Goal: Ask a question: Seek information or help from site administrators or community

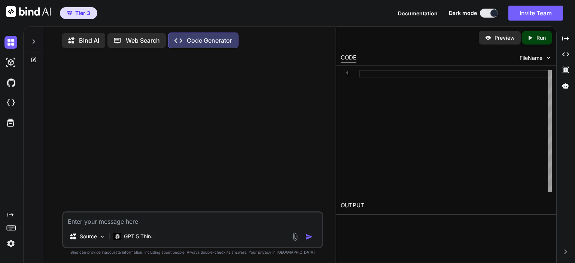
click at [138, 219] on textarea at bounding box center [192, 219] width 259 height 13
paste textarea "website_elements = arow.find_all('span', class_='link cn-link website') if len(…"
type textarea "this gives the anchor text, but I want the linked url: website_elements = arow.…"
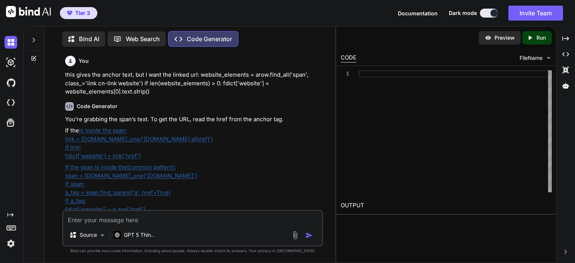
scroll to position [37, 0]
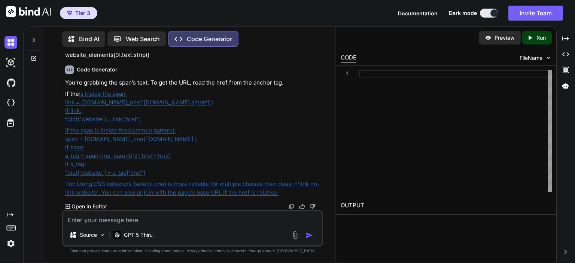
click at [367, 128] on div at bounding box center [455, 131] width 193 height 122
click at [267, 125] on div "You’re grabbing the span’s text. To get the URL, read the href from the anchor …" at bounding box center [193, 138] width 257 height 119
click at [99, 203] on p "Open in Editor" at bounding box center [90, 206] width 36 height 7
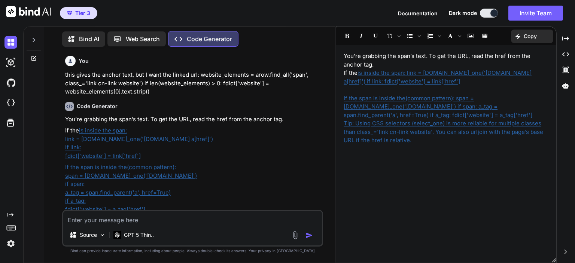
click at [117, 218] on textarea at bounding box center [192, 217] width 259 height 13
paste textarea "[<span class="link cn-link website"><a class="url" href="[URL][DOMAIN_NAME]" re…"
type textarea "return the url from [<span class="link cn-link website"><a class="url" href="[U…"
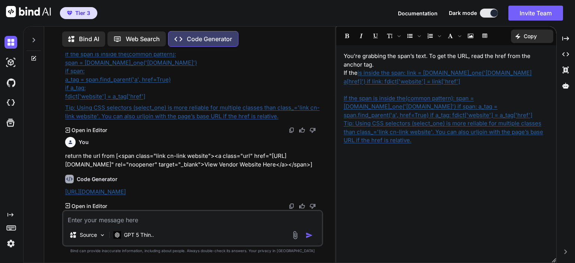
scroll to position [121, 0]
click at [132, 216] on textarea at bounding box center [192, 217] width 259 height 13
click at [11, 64] on img at bounding box center [10, 62] width 13 height 13
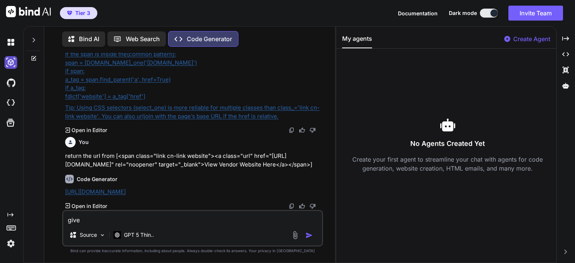
click at [11, 64] on img at bounding box center [10, 62] width 13 height 13
click at [9, 102] on img at bounding box center [10, 103] width 13 height 13
drag, startPoint x: 103, startPoint y: 218, endPoint x: 36, endPoint y: 218, distance: 66.3
click at [36, 218] on div "Bind AI Web Search Created with Pixso. Code Generator You this gives the anchor…" at bounding box center [180, 144] width 312 height 238
paste textarea "[<span class="link cn-link website"><a class="url" href="[URL][DOMAIN_NAME]" re…"
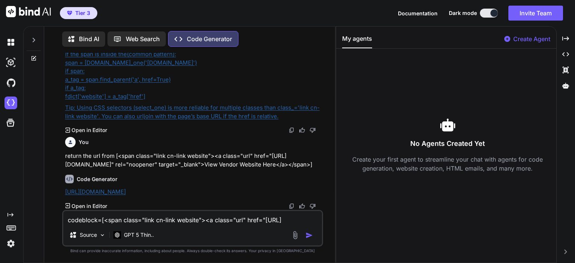
scroll to position [133, 0]
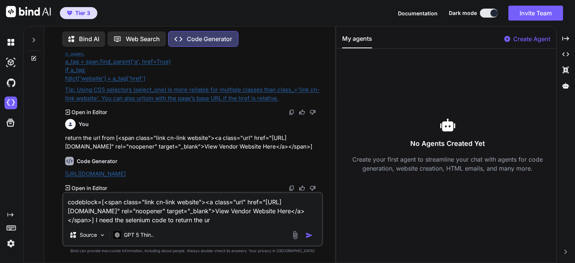
type textarea "codeblock=[<span class="link cn-link website"><a class="url" href="[URL][DOMAIN…"
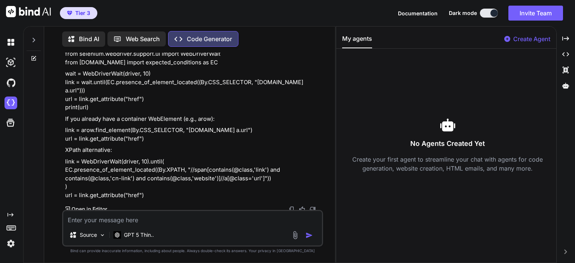
scroll to position [366, 0]
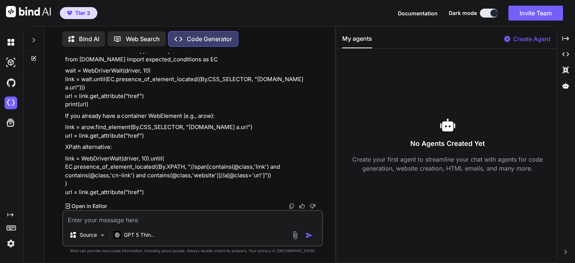
drag, startPoint x: 148, startPoint y: 135, endPoint x: 95, endPoint y: 137, distance: 52.8
click at [95, 137] on p "link = arow.find_element(By.CSS_SELECTOR, "[DOMAIN_NAME] a.url") url = link.get…" at bounding box center [193, 131] width 257 height 17
click at [90, 130] on p "link = arow.find_element(By.CSS_SELECTOR, "[DOMAIN_NAME] a.url") url = link.get…" at bounding box center [193, 131] width 257 height 17
click at [152, 134] on p "link = arow.find_element(By.CSS_SELECTOR, "[DOMAIN_NAME] a.url") url = link.get…" at bounding box center [193, 131] width 257 height 17
drag, startPoint x: 94, startPoint y: 128, endPoint x: 150, endPoint y: 136, distance: 56.2
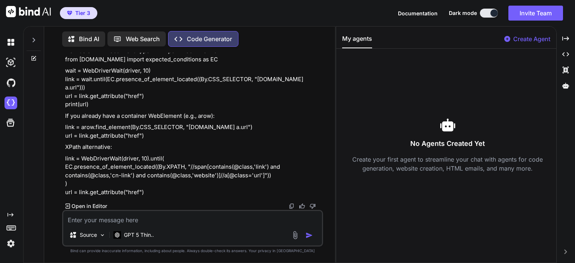
click at [150, 136] on p "link = arow.find_element(By.CSS_SELECTOR, "[DOMAIN_NAME] a.url") url = link.get…" at bounding box center [193, 131] width 257 height 17
copy p ".find_element(By.CSS_SELECTOR, "[DOMAIN_NAME] a.url") url = link.get_attribute(…"
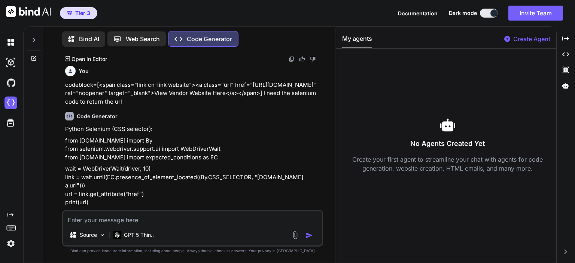
scroll to position [254, 0]
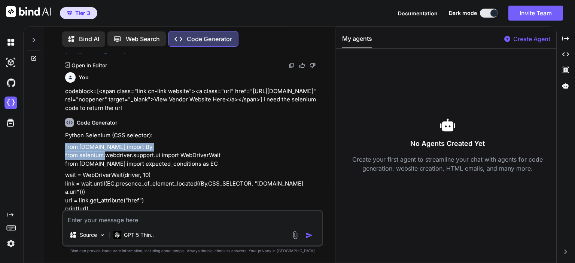
drag, startPoint x: 205, startPoint y: 154, endPoint x: 64, endPoint y: 157, distance: 141.2
click at [64, 157] on div "You this gives the anchor text, but I want the linked url: website_elements = a…" at bounding box center [194, 131] width 260 height 157
click at [134, 165] on p "from [DOMAIN_NAME] import By from selenium.webdriver.support.ui import WebDrive…" at bounding box center [193, 155] width 257 height 25
drag, startPoint x: 253, startPoint y: 172, endPoint x: 65, endPoint y: 155, distance: 188.7
click at [65, 155] on p "from [DOMAIN_NAME] import By from selenium.webdriver.support.ui import WebDrive…" at bounding box center [193, 155] width 257 height 25
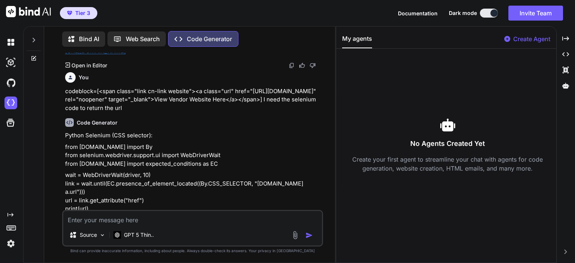
copy p "from [DOMAIN_NAME] import By from selenium.webdriver.support.ui import WebDrive…"
click at [108, 216] on textarea at bounding box center [192, 217] width 259 height 13
paste textarea "<span class="link cn-link website"><a class="url" href="[URL][DOMAIN_NAME]" rel…"
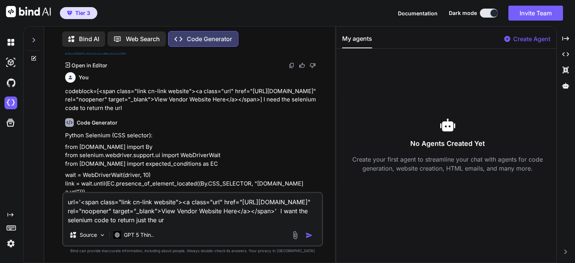
type textarea "url='<span class="link cn-link website"><a class="url" href="[URL][DOMAIN_NAME]…"
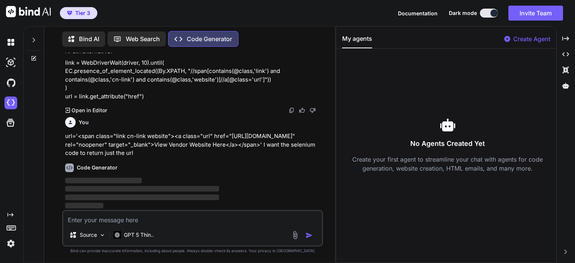
scroll to position [462, 0]
click at [200, 135] on p "url='<span class="link cn-link website"><a class="url" href="[URL][DOMAIN_NAME]…" at bounding box center [193, 144] width 257 height 25
click at [31, 153] on div at bounding box center [34, 144] width 21 height 238
click at [103, 233] on img at bounding box center [102, 235] width 6 height 6
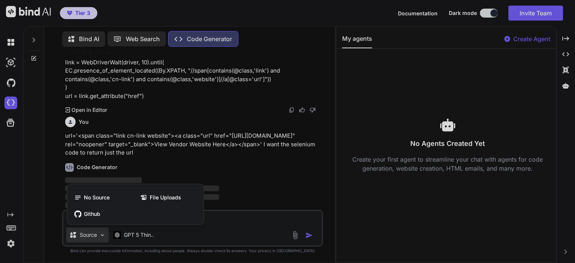
click at [103, 233] on div at bounding box center [287, 131] width 575 height 263
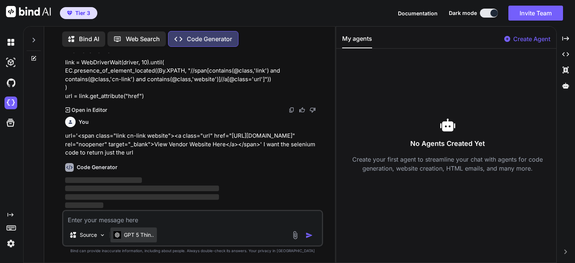
click at [133, 234] on p "GPT 5 Thin.." at bounding box center [139, 234] width 30 height 7
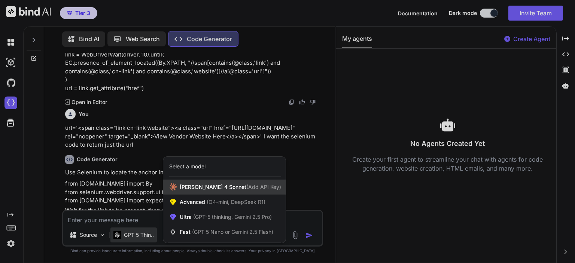
click at [213, 186] on span "[PERSON_NAME] 4 Sonnet (Add API Key)" at bounding box center [230, 186] width 101 height 7
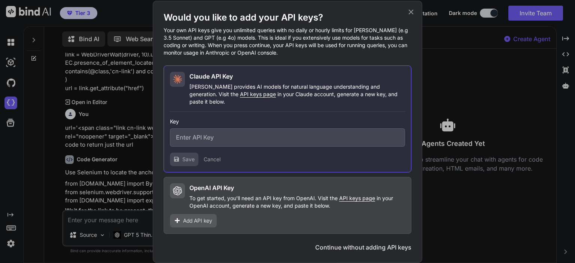
click at [409, 16] on icon at bounding box center [411, 12] width 8 height 8
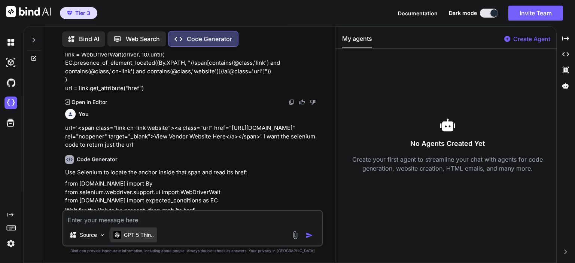
click at [131, 232] on p "GPT 5 Thin.." at bounding box center [139, 234] width 30 height 7
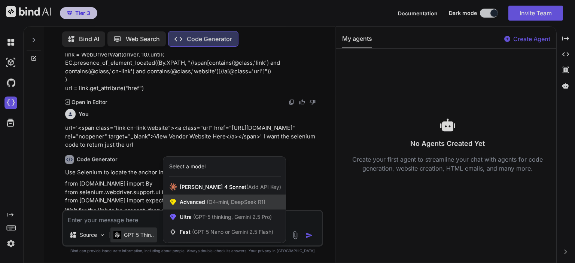
click at [213, 202] on span "(O4-mini, DeepSeek R1)" at bounding box center [235, 202] width 60 height 6
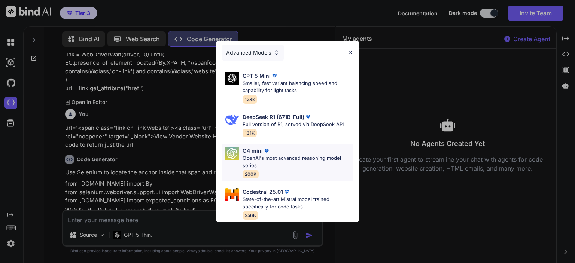
click at [289, 155] on p "OpenAI's most advanced reasoning model series" at bounding box center [298, 162] width 111 height 15
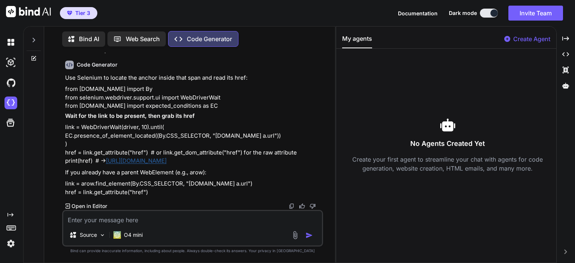
scroll to position [565, 0]
click at [143, 219] on textarea at bounding box center [192, 217] width 259 height 13
paste textarea "<span class="link cn-link website"><a class="url" href="[URL][DOMAIN_NAME]" rel…"
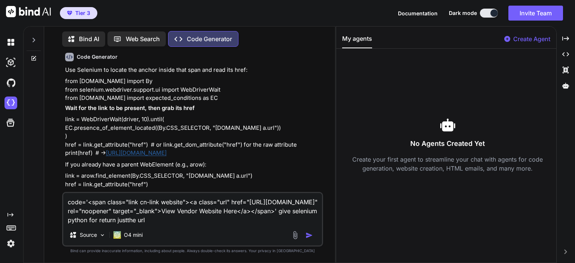
type textarea "code='<span class="link cn-link website"><a class="url" href="[URL][DOMAIN_NAME…"
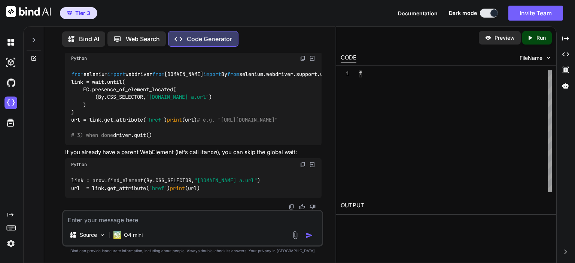
scroll to position [849, 0]
type textarea "do this without wait"
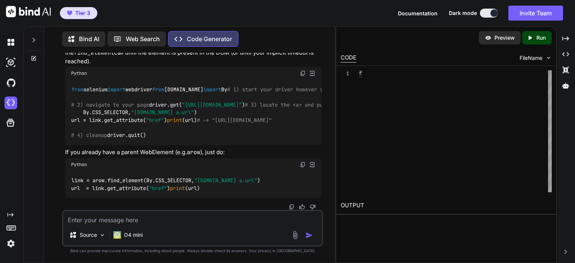
scroll to position [1178, 0]
drag, startPoint x: 184, startPoint y: 152, endPoint x: 102, endPoint y: 156, distance: 82.1
click at [102, 145] on div "from selenium import webdriver from [DOMAIN_NAME] import By # 1) start your dri…" at bounding box center [193, 113] width 257 height 66
copy code ".get_attribute( "href" )"
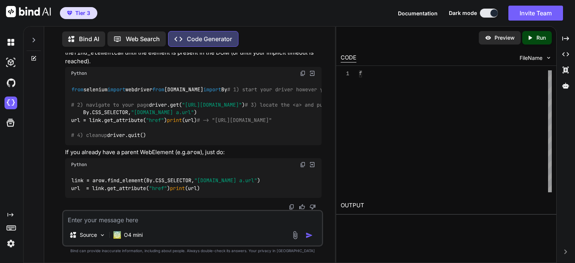
click at [113, 216] on textarea at bounding box center [192, 217] width 259 height 13
paste textarea "<class 'bs4.element.Tag'>"
paste textarea "<span class="link cn-link website"><a class="url" href="[URL][DOMAIN_NAME]" rel…"
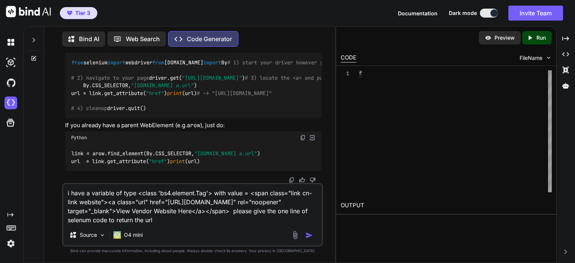
type textarea "i have a variable of type <class 'bs4.element.Tag'> with value = <span class="l…"
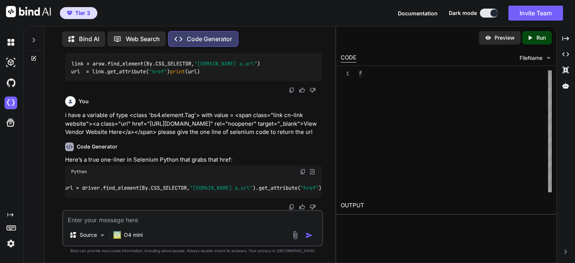
scroll to position [0, 0]
type textarea "not from the driver, but from a soupcode variable"
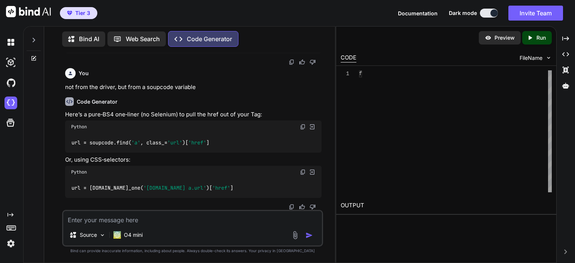
scroll to position [1509, 0]
drag, startPoint x: 115, startPoint y: 188, endPoint x: 286, endPoint y: 187, distance: 171.9
click at [286, 187] on div "url = [DOMAIN_NAME]_one( '[DOMAIN_NAME] a.url' )[ 'href' ]" at bounding box center [193, 188] width 257 height 19
copy code ".select_one( '[DOMAIN_NAME] a.url' )[ 'href' ]"
click at [120, 222] on textarea at bounding box center [192, 217] width 259 height 13
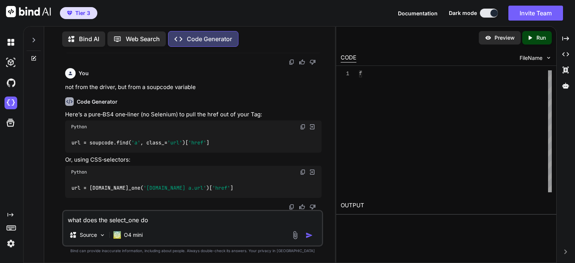
type textarea "what does the select_one do?"
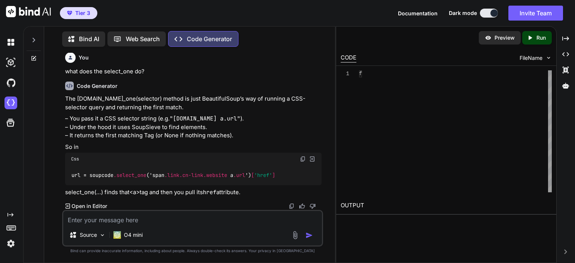
scroll to position [1650, 0]
click at [86, 222] on textarea at bounding box center [192, 217] width 259 height 13
type textarea "I"
type textarea "give the code to just find the a tag, then the href, and ignore the span tag"
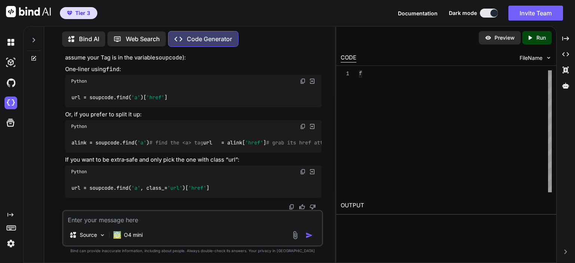
scroll to position [1878, 0]
drag, startPoint x: 115, startPoint y: 116, endPoint x: 180, endPoint y: 118, distance: 65.2
click at [180, 107] on div "url = soupcode.find( 'a' )[ 'href' ]" at bounding box center [193, 97] width 257 height 19
copy code ".find( 'a' )[ 'href' ]"
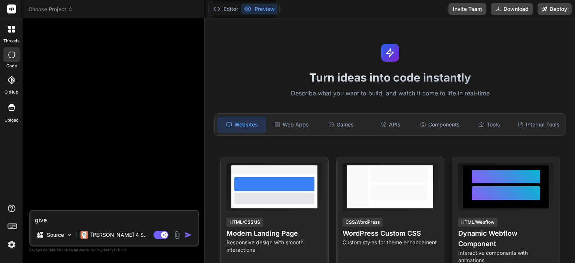
type textarea "x"
type textarea "give u"
type textarea "x"
type textarea "give ur"
type textarea "x"
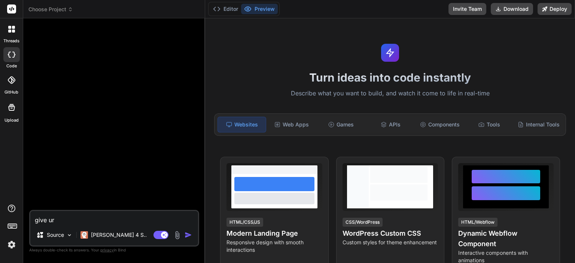
type textarea "give url"
type textarea "x"
type textarea "give url"
type textarea "x"
type textarea "give url f"
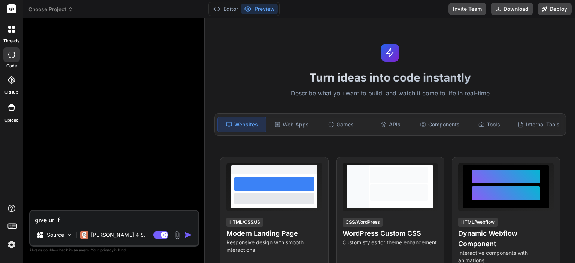
type textarea "x"
type textarea "give url fr"
type textarea "x"
type textarea "give url fro"
type textarea "x"
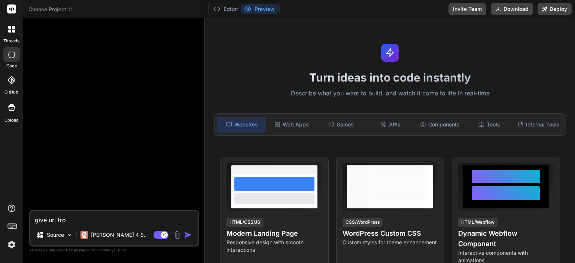
type textarea "give url from"
type textarea "x"
type textarea "give url from"
type textarea "x"
type textarea "give url from [<span class="link cn-link website"><a class="url" href="http://w…"
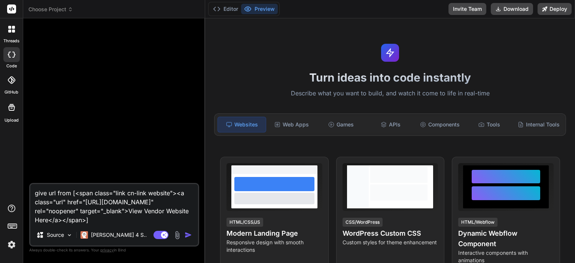
type textarea "x"
type textarea "give url from [<span class="link cn-link website"><a class="url" href="http://w…"
type textarea "x"
type textarea "give url from [<span class="link cn-link website"><a class="url" href="http://w…"
type textarea "x"
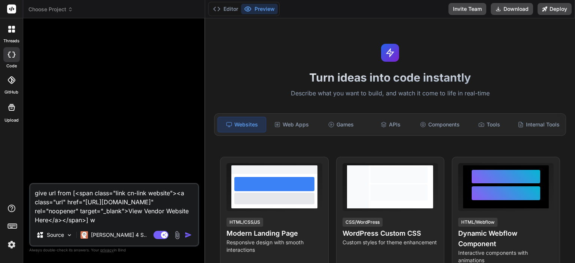
type textarea "give url from [<span class="link cn-link website"><a class="url" href="http://w…"
type textarea "x"
type textarea "give url from [<span class="link cn-link website"><a class="url" href="http://w…"
type textarea "x"
type textarea "give url from [<span class="link cn-link website"><a class="url" href="http://w…"
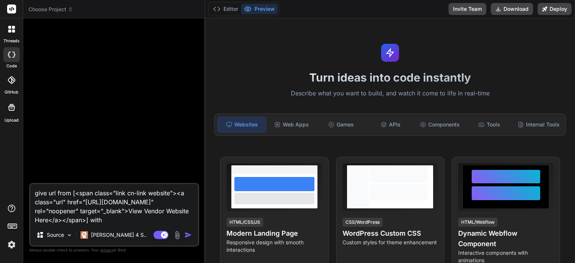
type textarea "x"
type textarea "give url from [<span class="link cn-link website"><a class="url" href="http://w…"
type textarea "x"
type textarea "give url from [<span class="link cn-link website"><a class="url" href="http://w…"
type textarea "x"
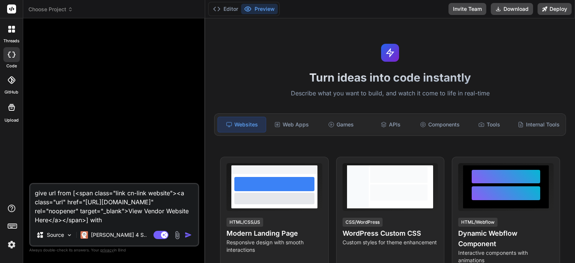
type textarea "give url from [<span class="link cn-link website"><a class="url" href="http://w…"
type textarea "x"
type textarea "give url from [<span class="link cn-link website"><a class="url" href="http://w…"
type textarea "x"
type textarea "give url from [<span class="link cn-link website"><a class="url" href="http://w…"
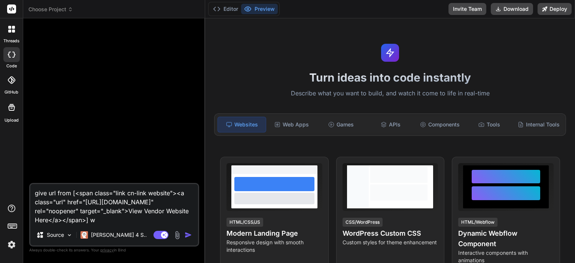
type textarea "x"
type textarea "give url from [<span class="link cn-link website"><a class="url" href="http://w…"
type textarea "x"
type textarea "give turl from [<span class="link cn-link website"><a class="url" href="http://…"
type textarea "x"
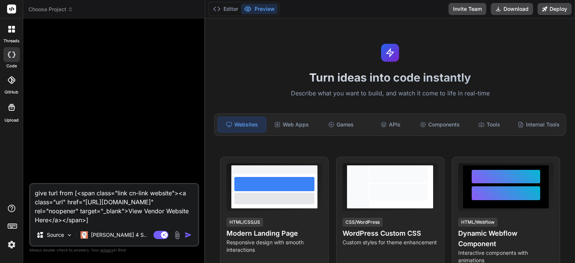
type textarea "give thurl from [<span class="link cn-link website"><a class="url" href="http:/…"
type textarea "x"
type textarea "give theurl from [<span class="link cn-link website"><a class="url" href="http:…"
type textarea "x"
type textarea "give the url from [<span class="link cn-link website"><a class="url" href="http…"
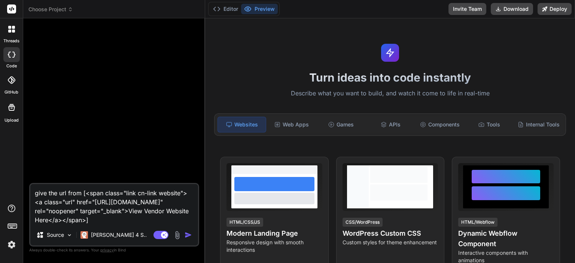
type textarea "x"
type textarea "give the surl from [<span class="link cn-link website"><a class="url" href="htt…"
type textarea "x"
type textarea "give the seurl from [<span class="link cn-link website"><a class="url" href="ht…"
type textarea "x"
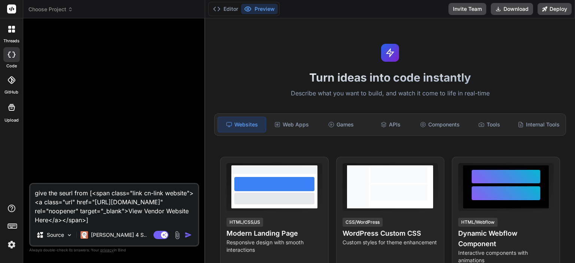
type textarea "give the selurl from [<span class="link cn-link website"><a class="url" href="h…"
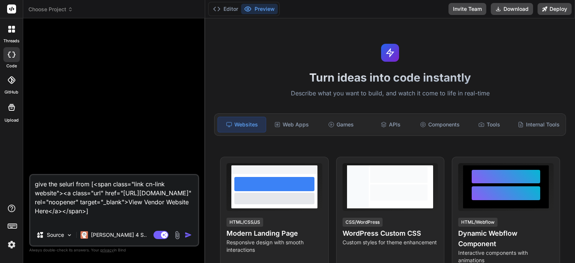
type textarea "x"
type textarea "give the seleurl from [<span class="link cn-link website"><a class="url" href="…"
type textarea "x"
type textarea "give the selenurl from [<span class="link cn-link website"><a class="url" href=…"
type textarea "x"
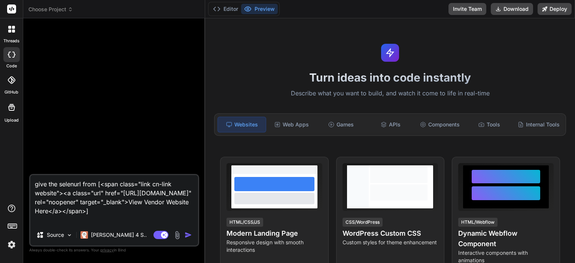
type textarea "give the selenuurl from [<span class="link cn-link website"><a class="url" href…"
type textarea "x"
type textarea "give the selenuiurl from [<span class="link cn-link website"><a class="url" hre…"
type textarea "x"
type textarea "give the selenuurl from [<span class="link cn-link website"><a class="url" href…"
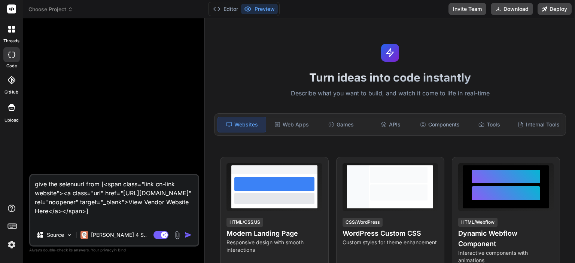
type textarea "x"
type textarea "give the selenurl from [<span class="link cn-link website"><a class="url" href=…"
type textarea "x"
type textarea "give the seleniurl from [<span class="link cn-link website"><a class="url" href…"
type textarea "x"
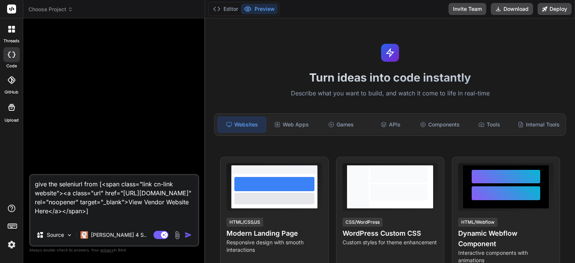
type textarea "give the seleniuurl from [<span class="link cn-link website"><a class="url" hre…"
type textarea "x"
type textarea "give the seleniumurl from [<span class="link cn-link website"><a class="url" hr…"
type textarea "x"
type textarea "give the selenium url from [<span class="link cn-link website"><a class="url" h…"
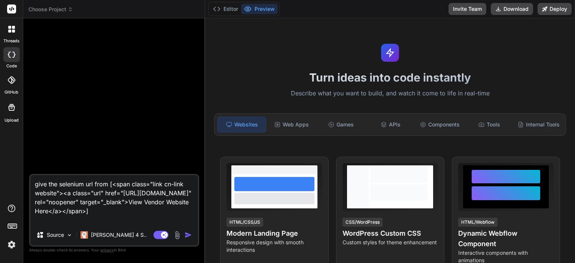
type textarea "x"
type textarea "give the selenium curl from [<span class="link cn-link website"><a class="url" …"
type textarea "x"
type textarea "give the selenium courl from [<span class="link cn-link website"><a class="url"…"
type textarea "x"
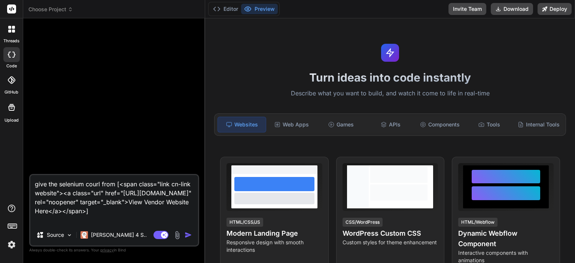
type textarea "give the selenium codurl from [<span class="link cn-link website"><a class="url…"
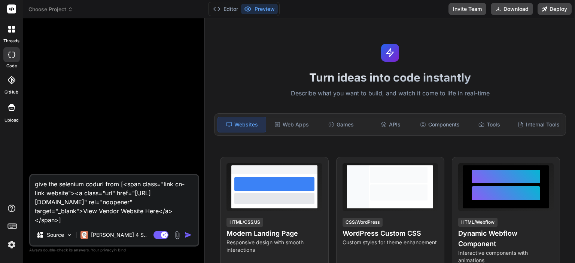
type textarea "x"
type textarea "give the selenium codeurl from [<span class="link cn-link website"><a class="ur…"
type textarea "x"
type textarea "give the selenium code url from [<span class="link cn-link website"><a class="u…"
type textarea "x"
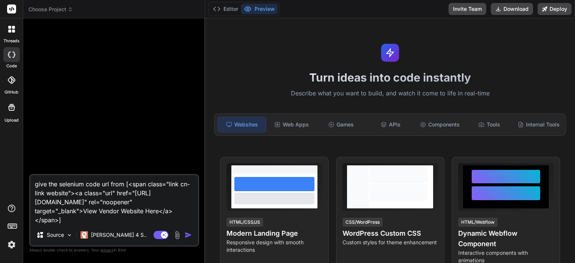
type textarea "give the selenium code turl from [<span class="link cn-link website"><a class="…"
type textarea "x"
type textarea "give the selenium code tourl from [<span class="link cn-link website"><a class=…"
type textarea "x"
type textarea "give the selenium code to url from [<span class="link cn-link website"><a class…"
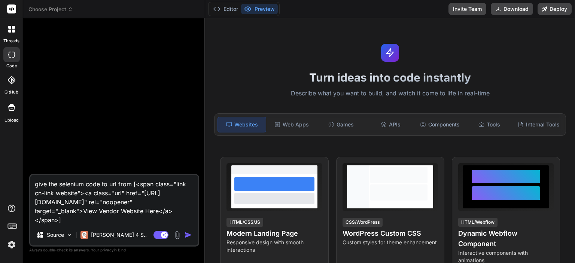
type textarea "x"
type textarea "give the selenium code to rurl from [<span class="link cn-link website"><a clas…"
type textarea "x"
type textarea "give the selenium code to reurl from [<span class="link cn-link website"><a cla…"
type textarea "x"
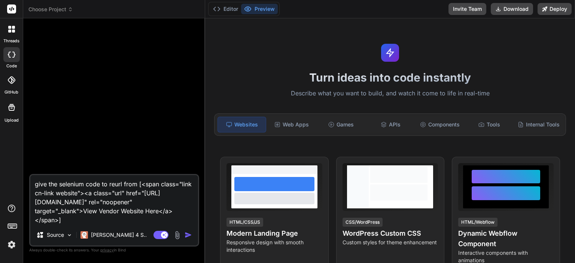
type textarea "give the selenium code to returl from [<span class="link cn-link website"><a cl…"
type textarea "x"
type textarea "give the selenium code to retuurl from [<span class="link cn-link website"><a c…"
type textarea "x"
type textarea "give the selenium code to retururl from [<span class="link cn-link website"><a …"
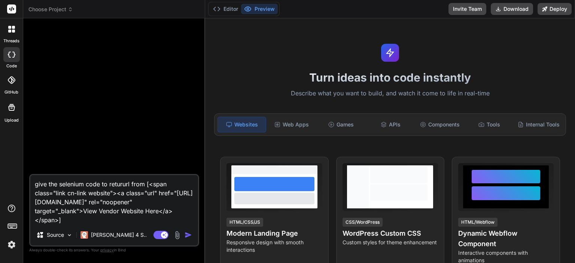
type textarea "x"
type textarea "give the selenium code to returnurl from [<span class="link cn-link website"><a…"
type textarea "x"
type textarea "give the selenium code to return url from [<span class="link cn-link website"><…"
type textarea "x"
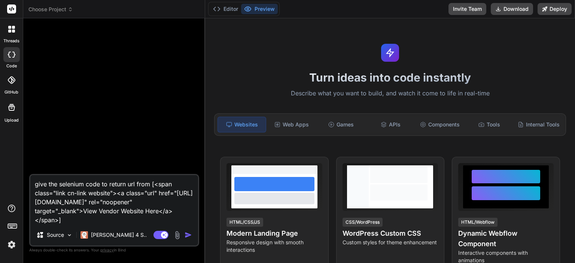
type textarea "give the selenium code to return url from t[<span class="link cn-link website">…"
type textarea "x"
type textarea "give the selenium code to return url from th[<span class="link cn-link website"…"
type textarea "x"
type textarea "give the selenium code to return url from thi[<span class="link cn-link website…"
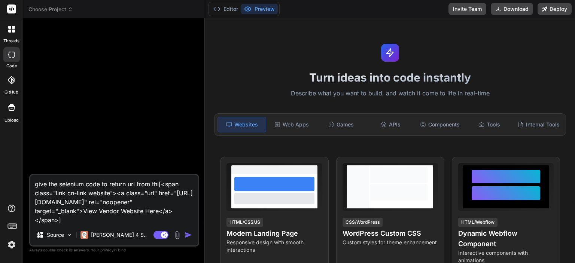
type textarea "x"
type textarea "give the selenium code to return url from this[<span class="link cn-link websit…"
type textarea "x"
type textarea "give the selenium code to return url from this [<span class="link cn-link websi…"
type textarea "x"
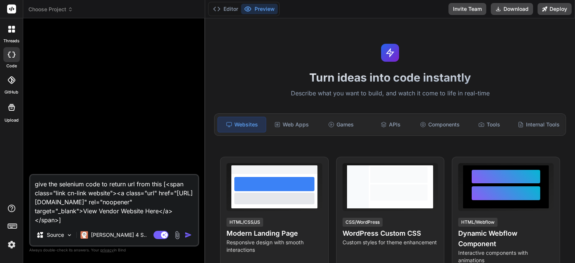
type textarea "give the selenium code to return url from this e[<span class="link cn-link webs…"
type textarea "x"
type textarea "give the selenium code to return url from this ex[<span class="link cn-link web…"
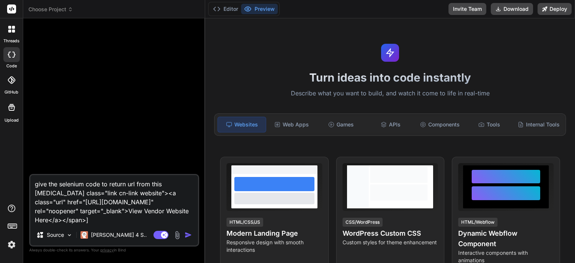
type textarea "x"
type textarea "give the selenium code to return url from this exa[<span class="link cn-link we…"
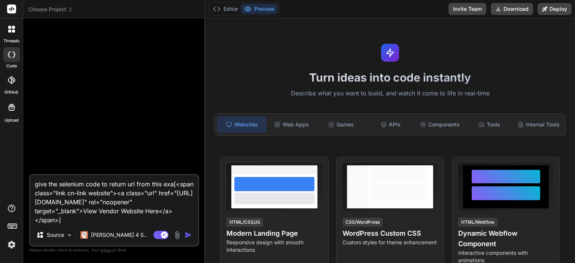
type textarea "x"
type textarea "give the selenium code to return url from this exam[<span class="link cn-link w…"
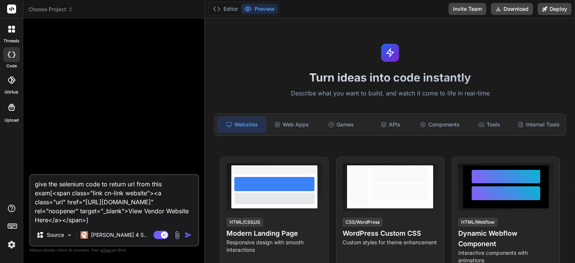
type textarea "x"
type textarea "give the selenium code to return url from this examp[<span class="link cn-link …"
type textarea "x"
type textarea "give the selenium code to return url from this exampl[<span class="link cn-link…"
type textarea "x"
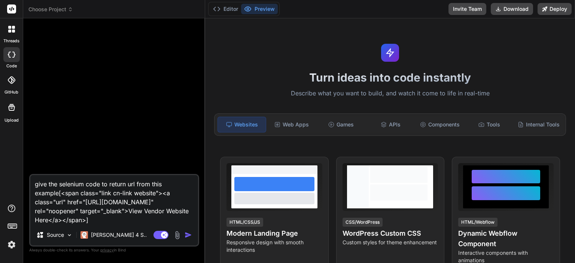
type textarea "give the selenium code to return url from this example [<span class="link cn-li…"
type textarea "x"
type textarea "give the selenium code to return url from this example f[<span class="link cn-l…"
type textarea "x"
type textarea "give the selenium code to return url from this example fa[<span class="link cn-…"
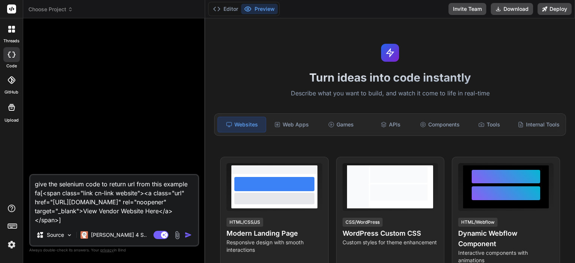
type textarea "x"
type textarea "give the selenium code to return url from this example f[<span class="link cn-l…"
type textarea "x"
type textarea "give the selenium code to return url from this example [<span class="link cn-li…"
type textarea "x"
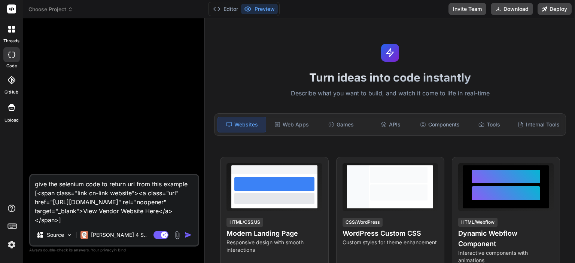
type textarea "give the selenium code to return url from this example[<span class="link cn-lin…"
type textarea "x"
type textarea "give the selenium code to return url from this exampl[<span class="link cn-link…"
type textarea "x"
type textarea "give the selenium code to return url from this example[<span class="link cn-lin…"
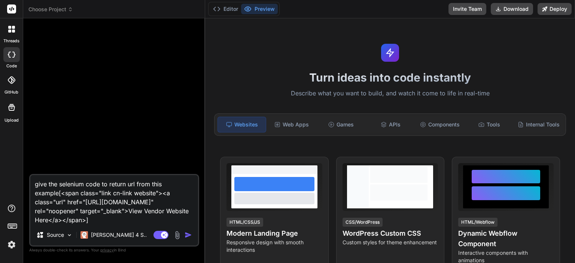
type textarea "x"
type textarea "give the selenium code to return url from this example_[<span class="link cn-li…"
type textarea "x"
type textarea "give the selenium code to return url from this example_c[<span class="link cn-l…"
type textarea "x"
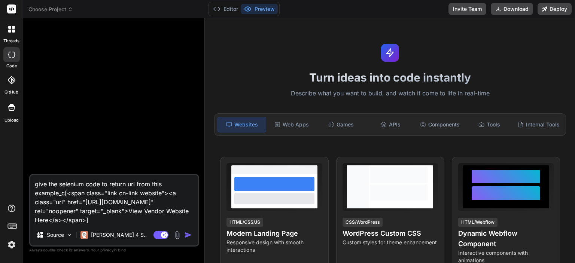
type textarea "give the selenium code to return url from this example_co[<span class="link cn-…"
type textarea "x"
type textarea "give the selenium code to return url from this example_cod[<span class="link cn…"
type textarea "x"
type textarea "give the selenium code to return url from this example_code[<span class="link c…"
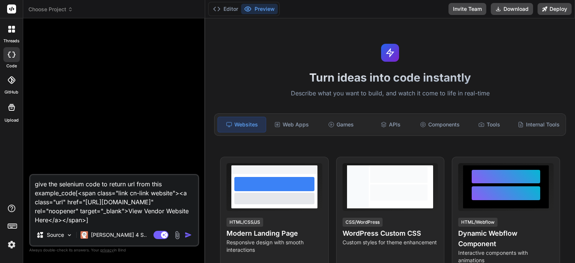
type textarea "x"
type textarea "give the selenium code to return url from this example_code=[<span class="link …"
type textarea "x"
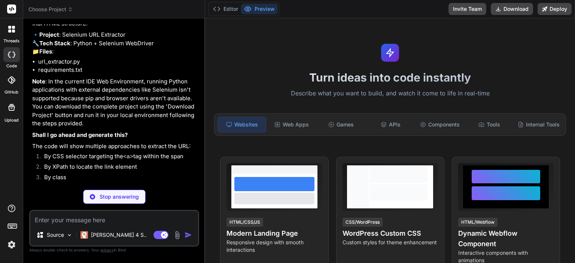
scroll to position [99, 0]
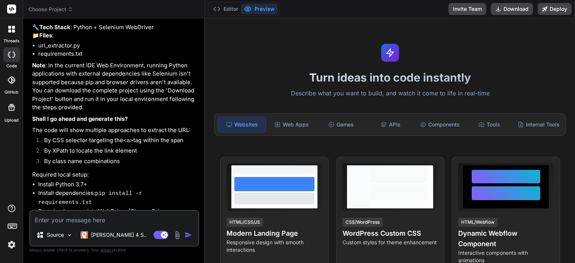
type textarea "x"
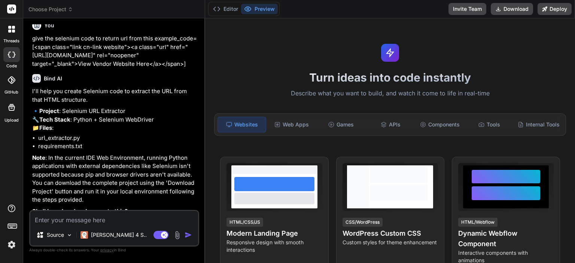
scroll to position [0, 0]
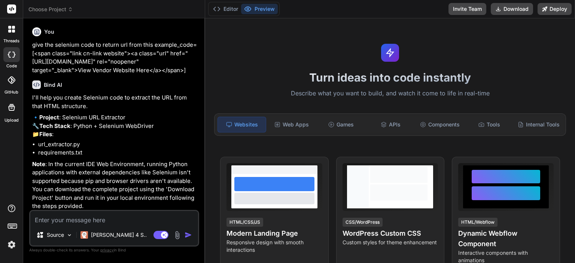
click at [12, 31] on icon at bounding box center [13, 31] width 3 height 3
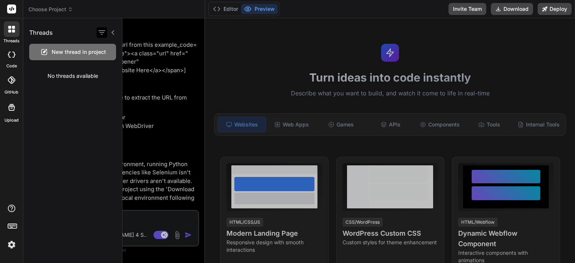
click at [102, 32] on icon "button" at bounding box center [101, 32] width 7 height 4
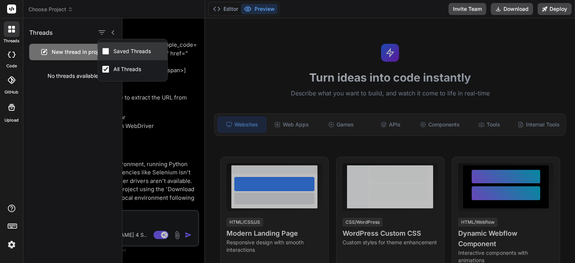
click at [113, 50] on label "Saved Threads" at bounding box center [132, 51] width 40 height 7
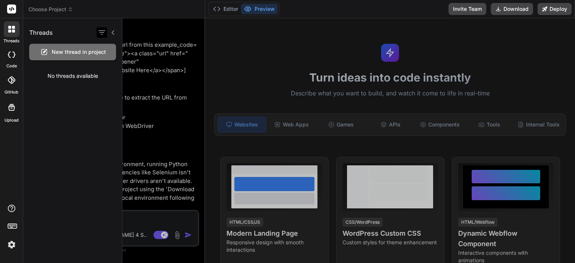
click at [102, 31] on icon "button" at bounding box center [101, 32] width 9 height 9
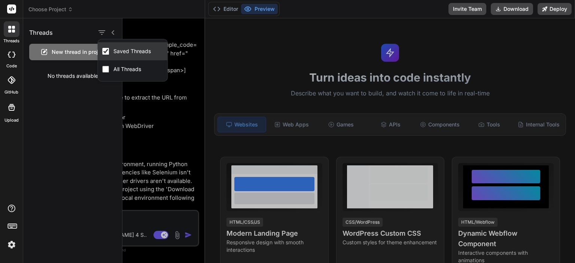
click at [105, 49] on input "Saved Threads" at bounding box center [105, 51] width 7 height 7
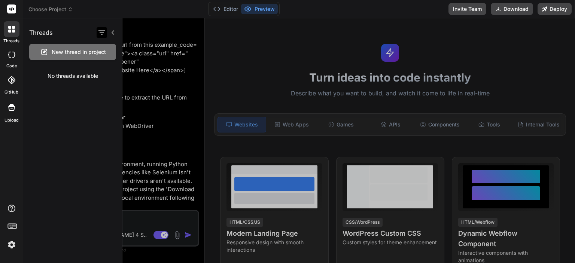
click at [100, 33] on icon "button" at bounding box center [101, 32] width 9 height 9
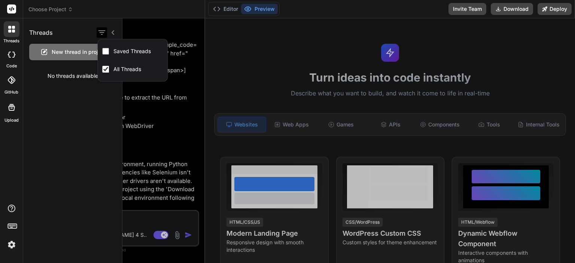
click at [100, 33] on icon "button" at bounding box center [101, 32] width 9 height 9
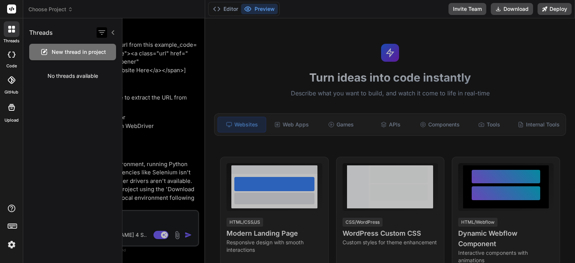
click at [100, 33] on icon "button" at bounding box center [101, 32] width 9 height 9
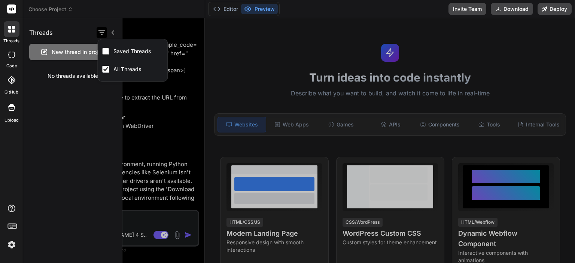
click at [100, 33] on icon "button" at bounding box center [101, 32] width 9 height 9
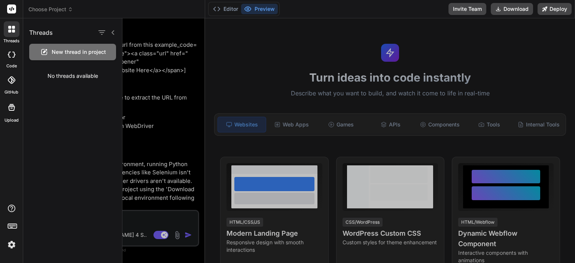
click at [53, 102] on div "Threads New thread in project No threads available" at bounding box center [72, 140] width 99 height 245
click at [9, 8] on rect at bounding box center [11, 8] width 9 height 9
click at [11, 8] on rect at bounding box center [11, 8] width 9 height 9
click at [13, 9] on icon at bounding box center [11, 8] width 9 height 9
click at [13, 9] on icon at bounding box center [12, 9] width 6 height 4
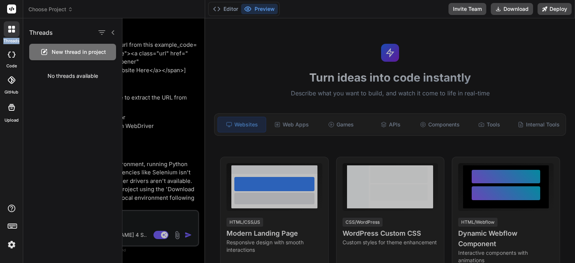
click at [13, 9] on icon at bounding box center [12, 9] width 6 height 4
